Goal: Information Seeking & Learning: Compare options

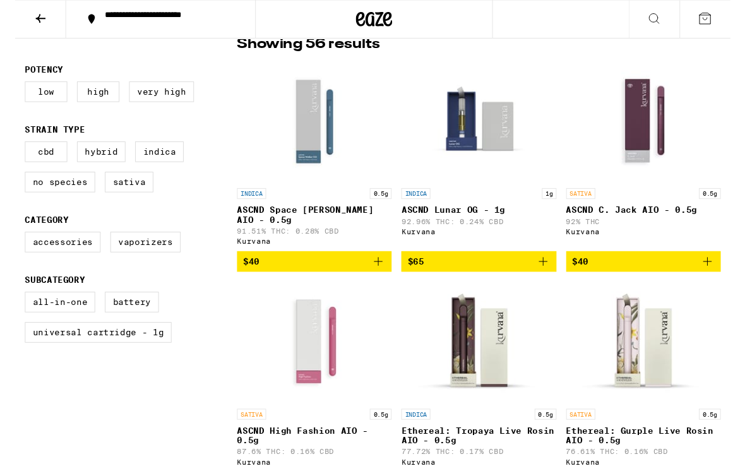
scroll to position [344, 0]
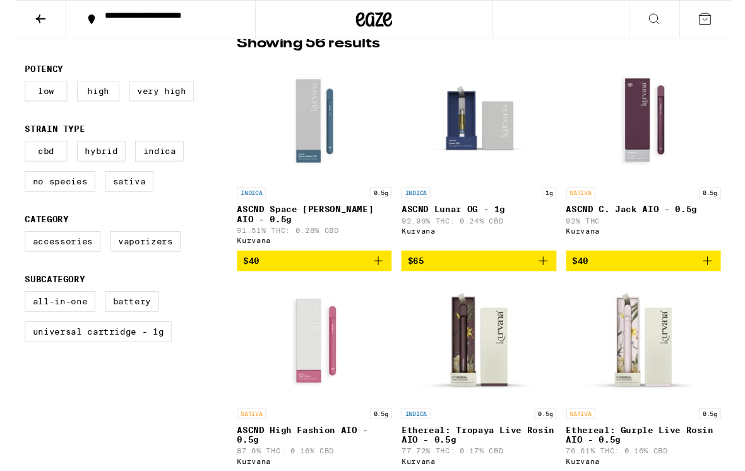
click at [250, 132] on img "Open page for ASCND Space Walker OG AIO - 0.5g from Kurvana" at bounding box center [312, 126] width 126 height 126
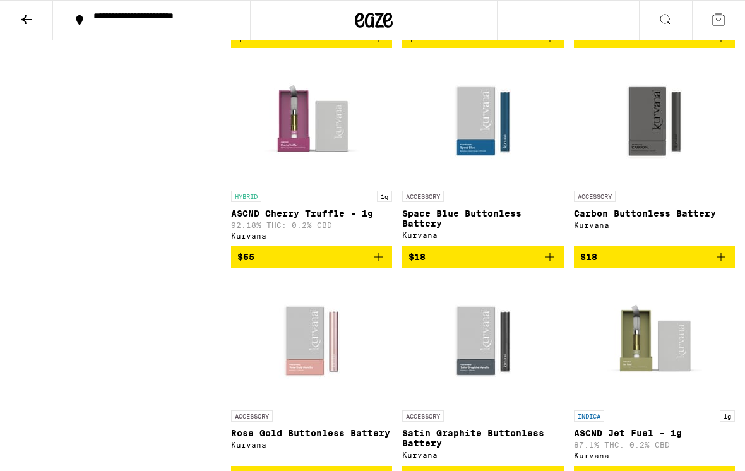
scroll to position [1488, 0]
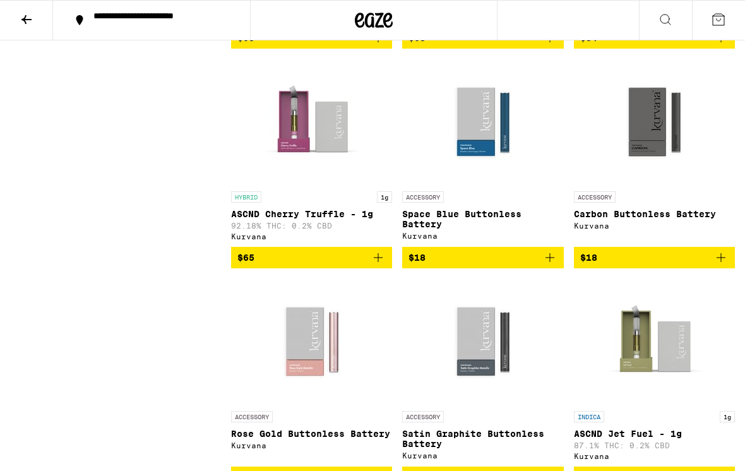
click at [518, 354] on img "Open page for Satin Graphite Buttonless Battery from Kurvana" at bounding box center [483, 342] width 126 height 126
click at [522, 358] on img "Open page for Satin Graphite Buttonless Battery from Kurvana" at bounding box center [483, 342] width 126 height 126
click at [545, 203] on div "ACCESSORY" at bounding box center [482, 196] width 161 height 11
click at [546, 185] on img "Open page for Space Blue Buttonless Battery from Kurvana" at bounding box center [483, 122] width 126 height 126
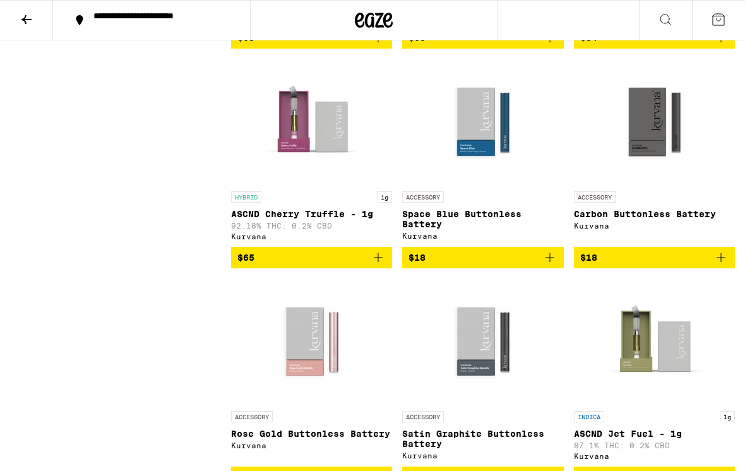
click at [546, 375] on img "Open page for Satin Graphite Buttonless Battery from Kurvana" at bounding box center [483, 342] width 126 height 126
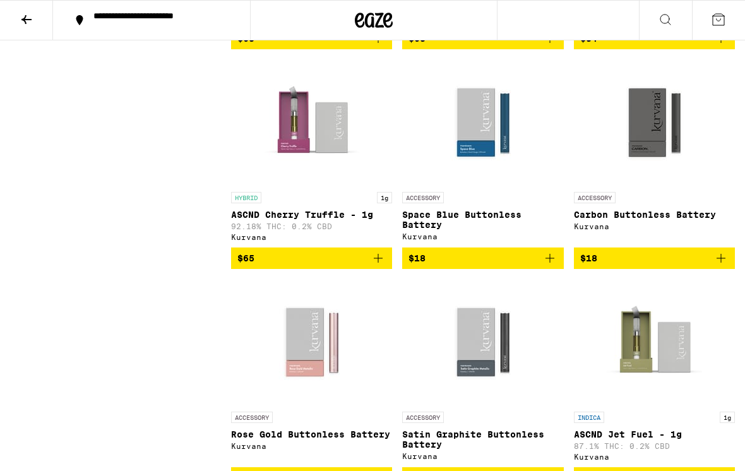
scroll to position [1488, 0]
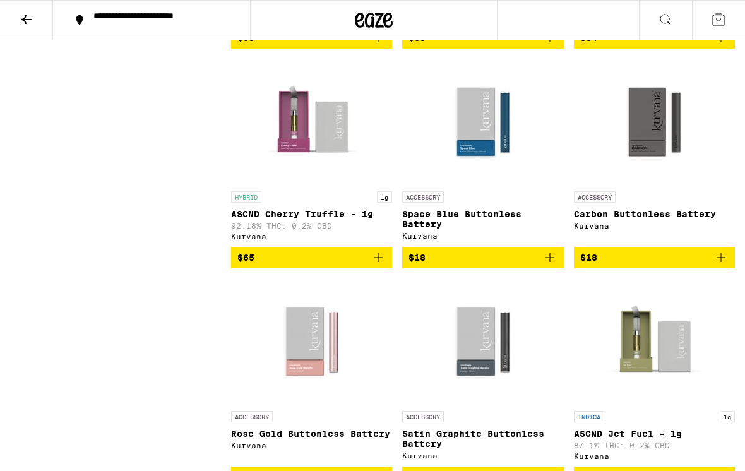
click at [32, 22] on icon at bounding box center [26, 19] width 15 height 15
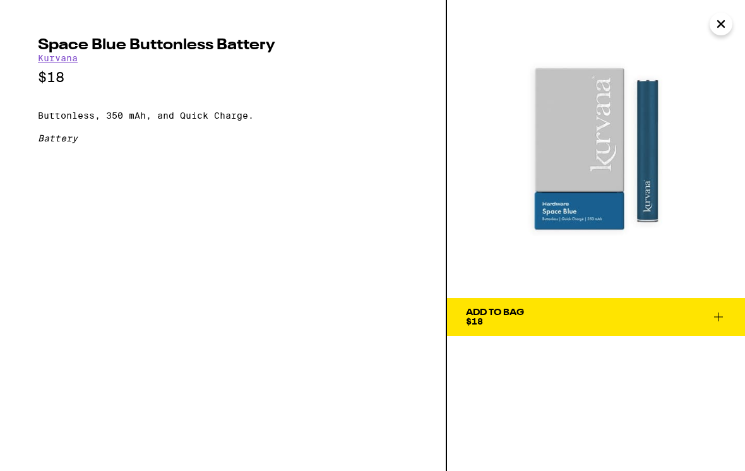
scroll to position [1488, 0]
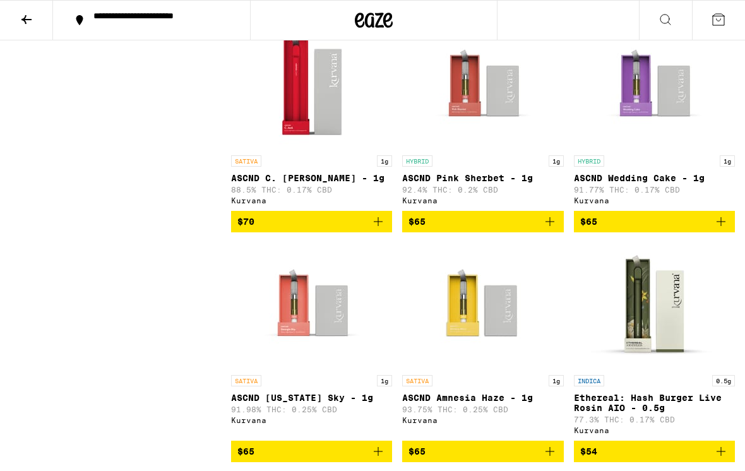
scroll to position [1073, 0]
